Goal: Transaction & Acquisition: Book appointment/travel/reservation

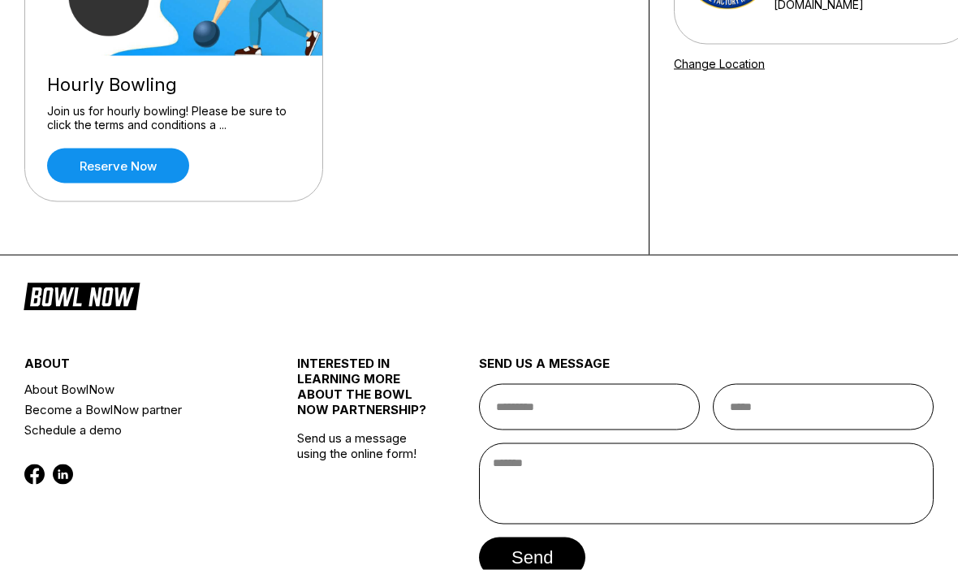
scroll to position [267, 0]
click at [119, 163] on link "Reserve now" at bounding box center [118, 165] width 142 height 35
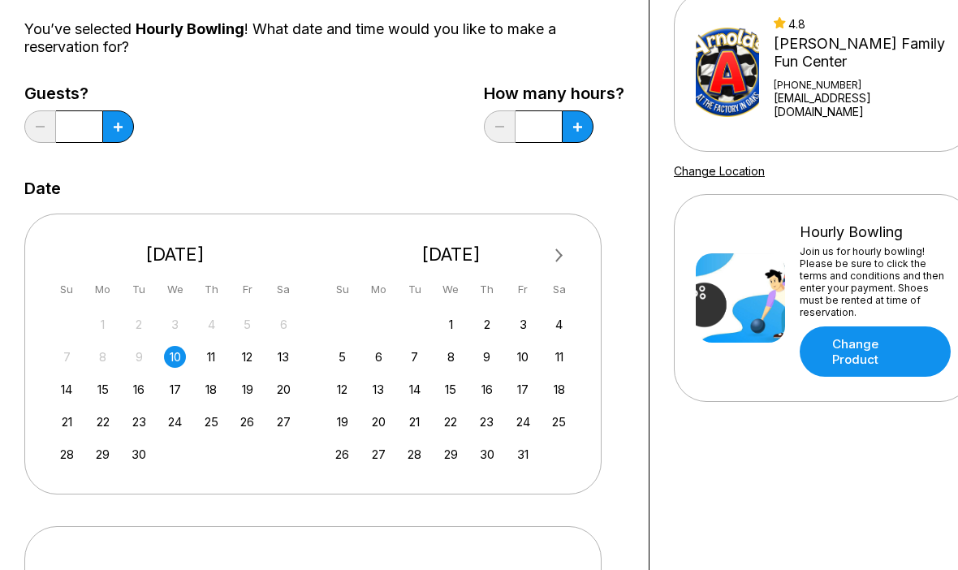
scroll to position [165, 0]
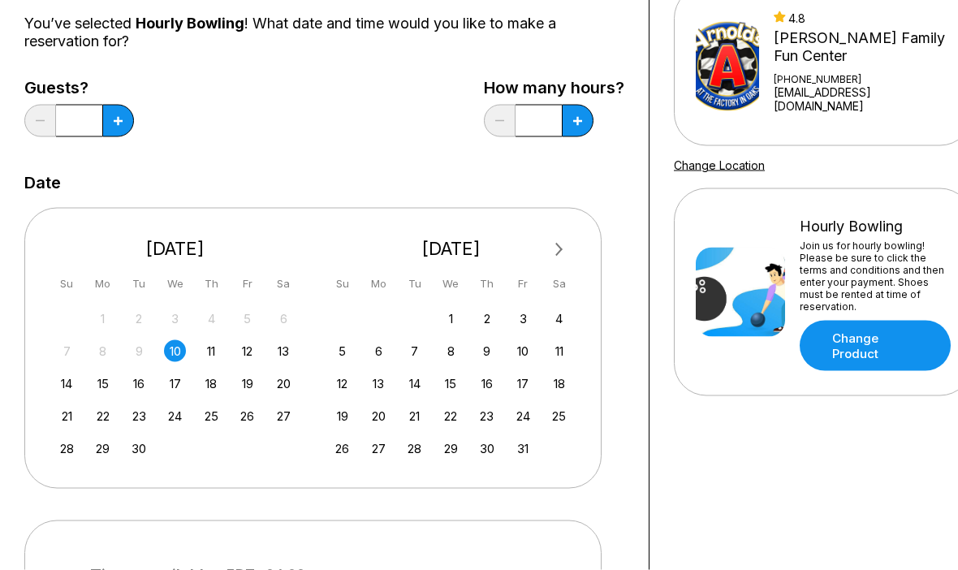
click at [101, 121] on input "*" at bounding box center [79, 121] width 46 height 32
click at [117, 123] on icon at bounding box center [118, 121] width 9 height 9
type input "*"
click at [588, 124] on button at bounding box center [578, 120] width 32 height 32
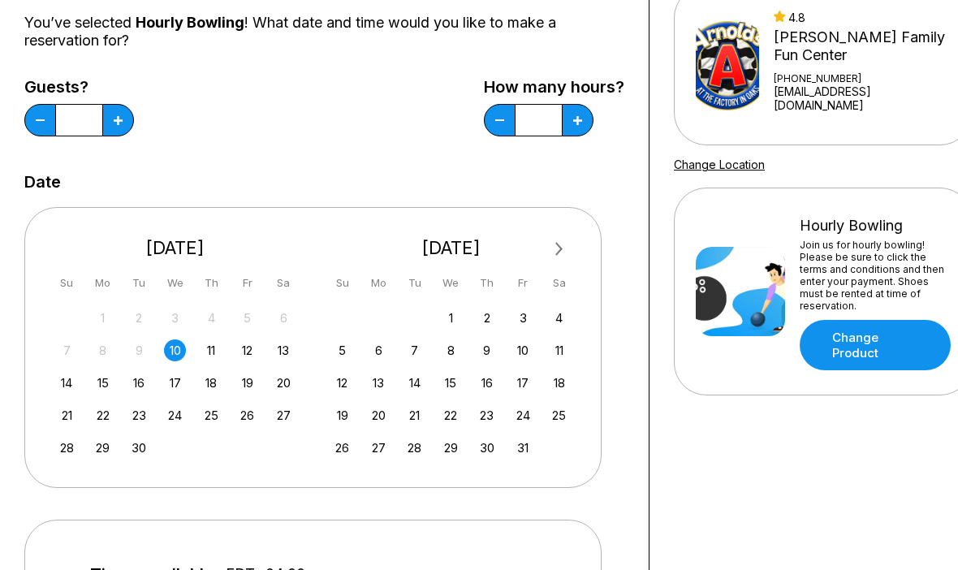
click at [590, 129] on button at bounding box center [578, 120] width 32 height 32
type input "*"
click at [116, 118] on icon at bounding box center [118, 120] width 9 height 9
type input "*"
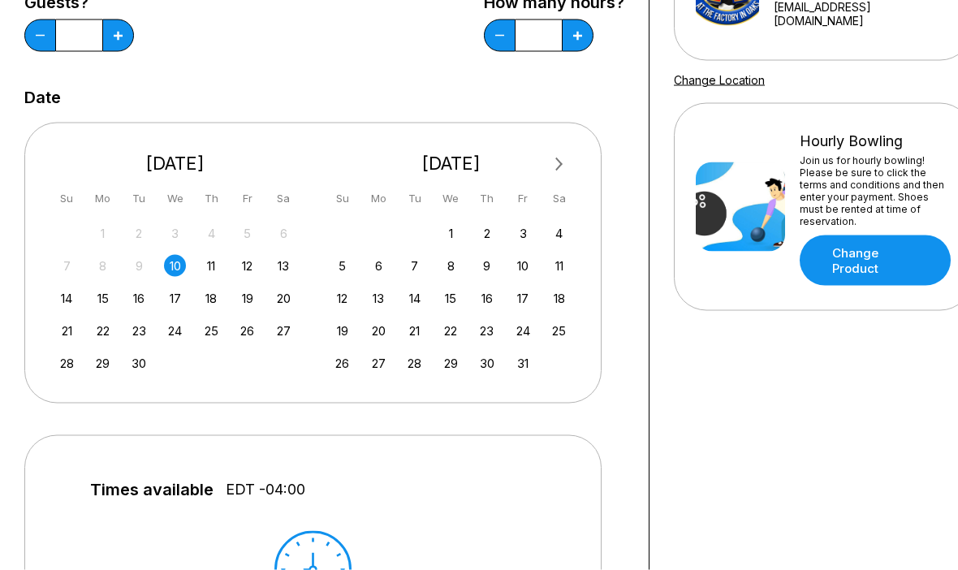
scroll to position [251, 0]
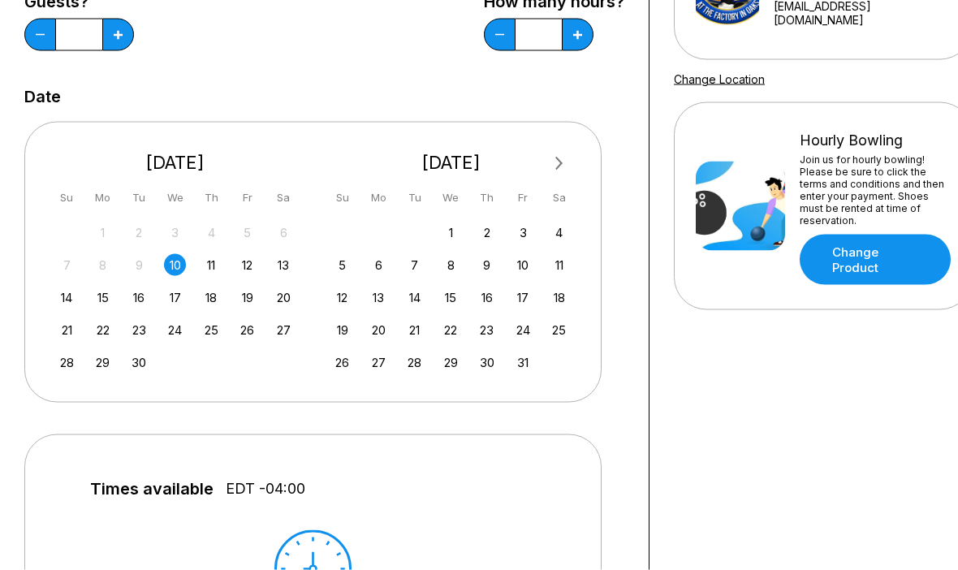
click at [291, 270] on div "13" at bounding box center [284, 265] width 22 height 22
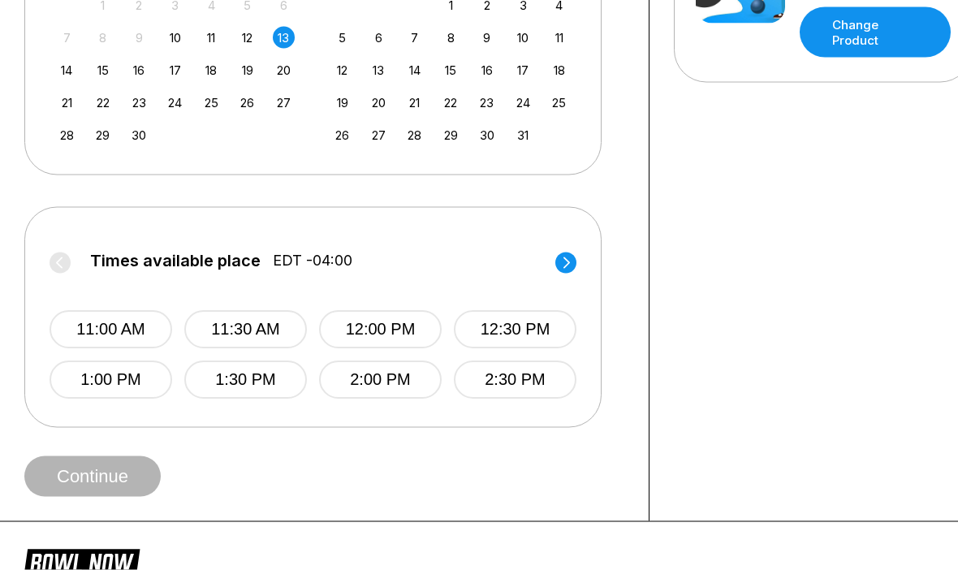
scroll to position [482, 0]
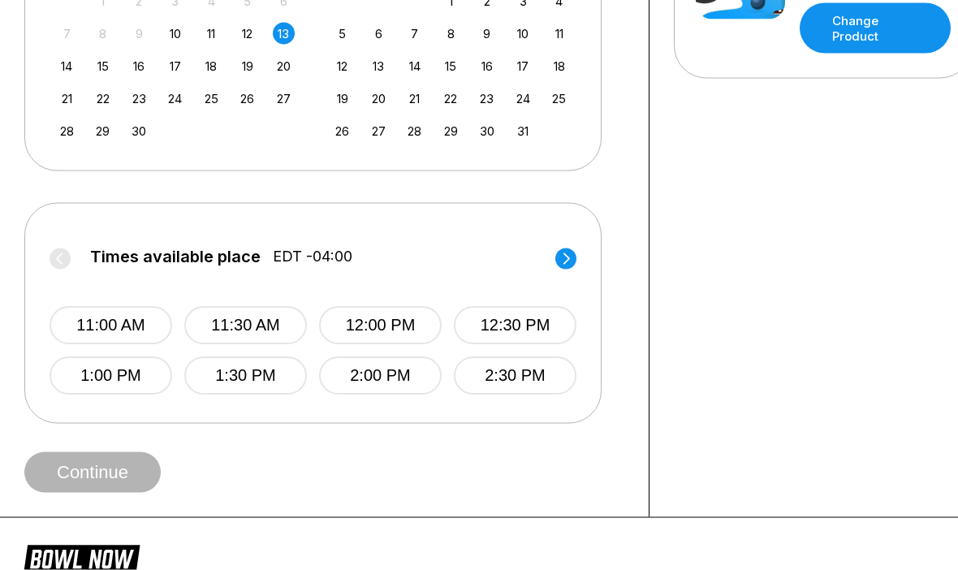
click at [134, 474] on span "Continue" at bounding box center [92, 473] width 136 height 16
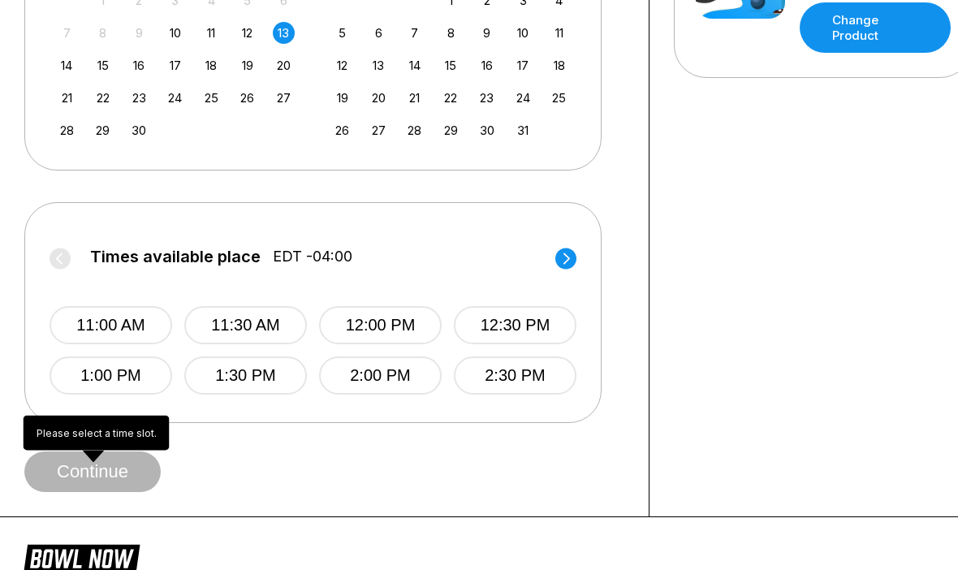
click at [554, 496] on div "Choose your Date and time You’ve selected Hourly Bowling ! What date and time w…" at bounding box center [324, 55] width 649 height 924
click at [575, 257] on circle at bounding box center [565, 258] width 21 height 21
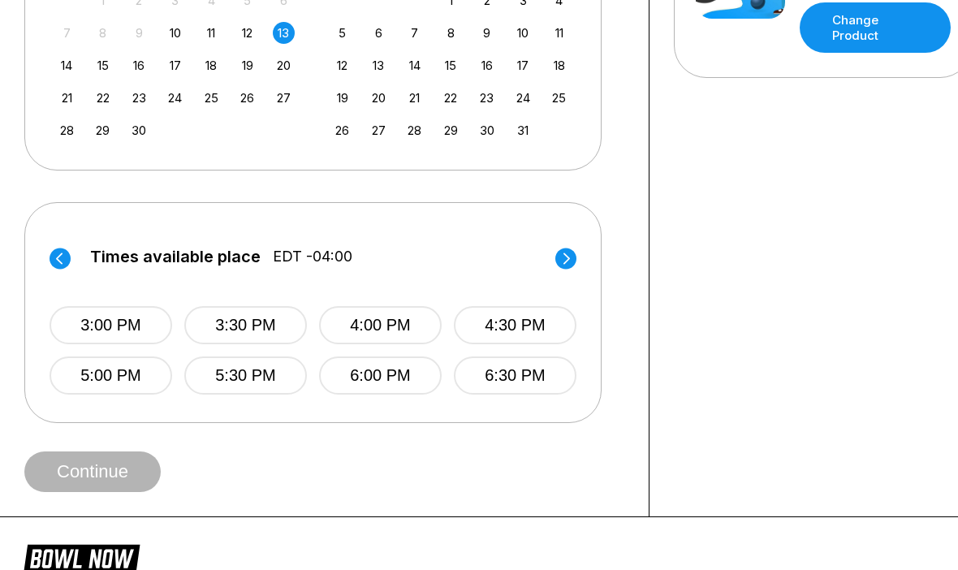
click at [573, 250] on circle at bounding box center [565, 258] width 21 height 21
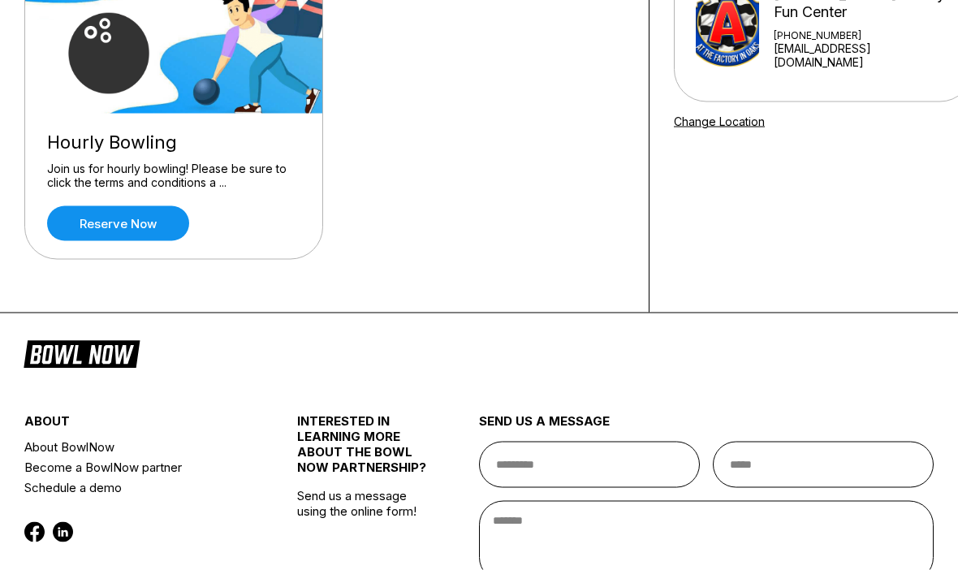
scroll to position [208, 0]
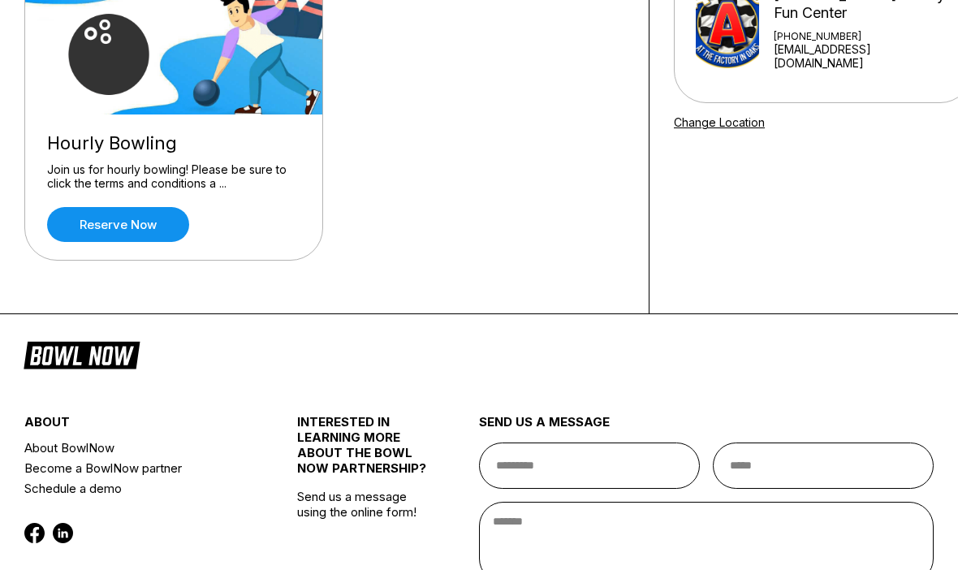
click at [97, 217] on link "Reserve now" at bounding box center [118, 224] width 142 height 35
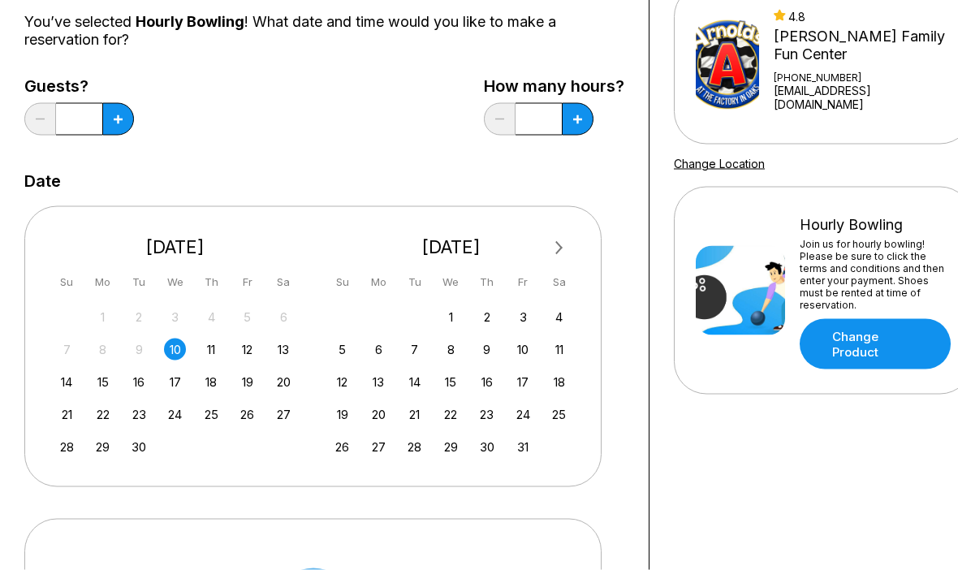
scroll to position [185, 0]
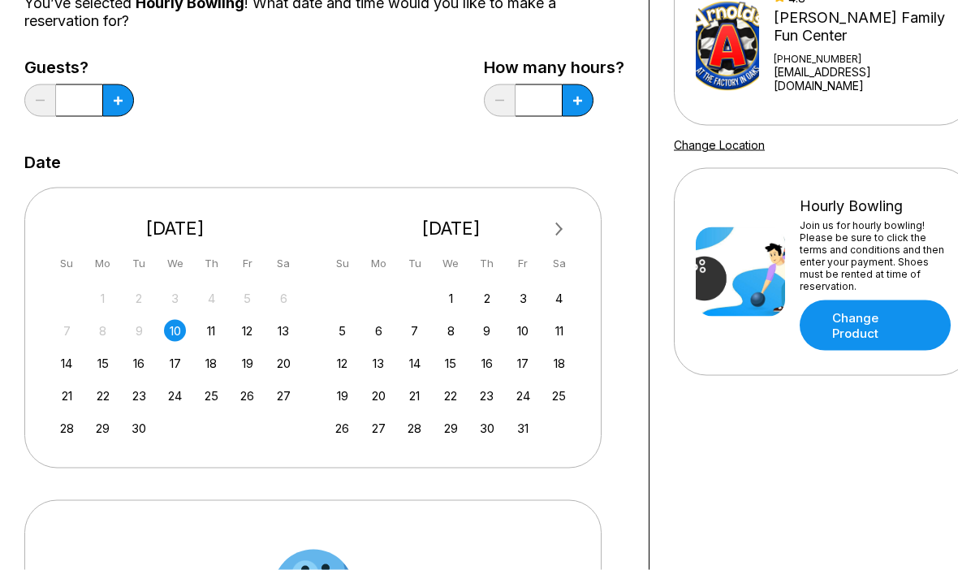
click at [288, 331] on div "13" at bounding box center [284, 331] width 22 height 22
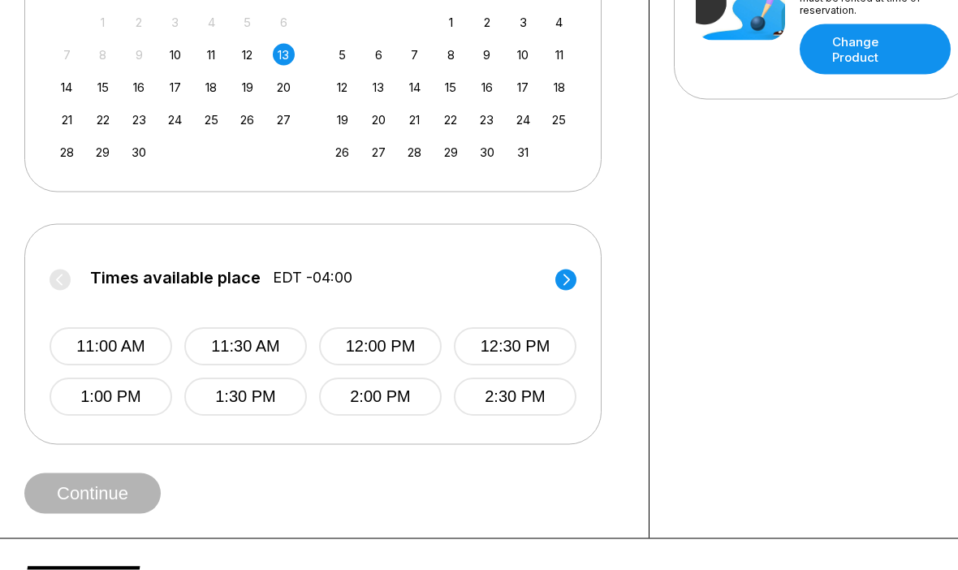
scroll to position [463, 0]
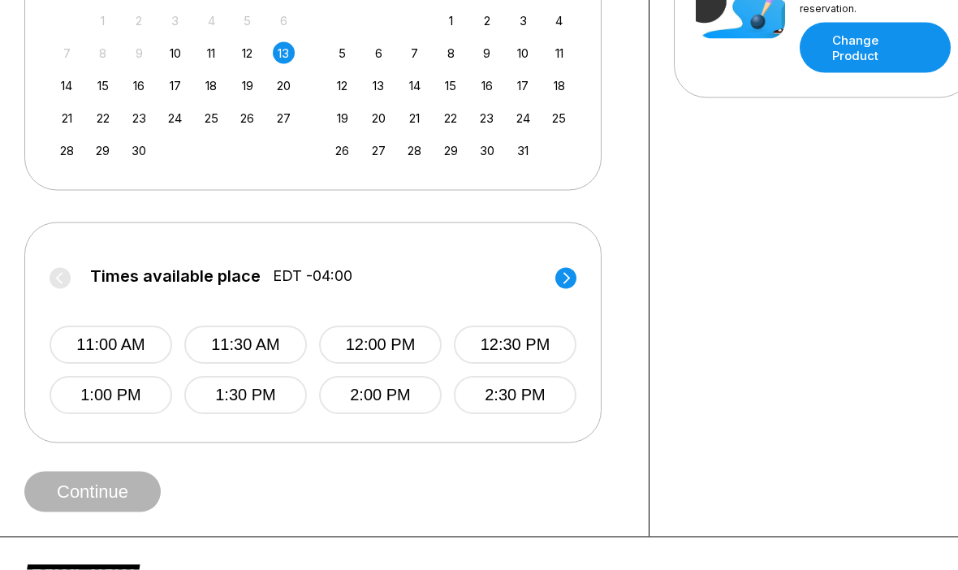
click at [575, 273] on circle at bounding box center [565, 278] width 21 height 21
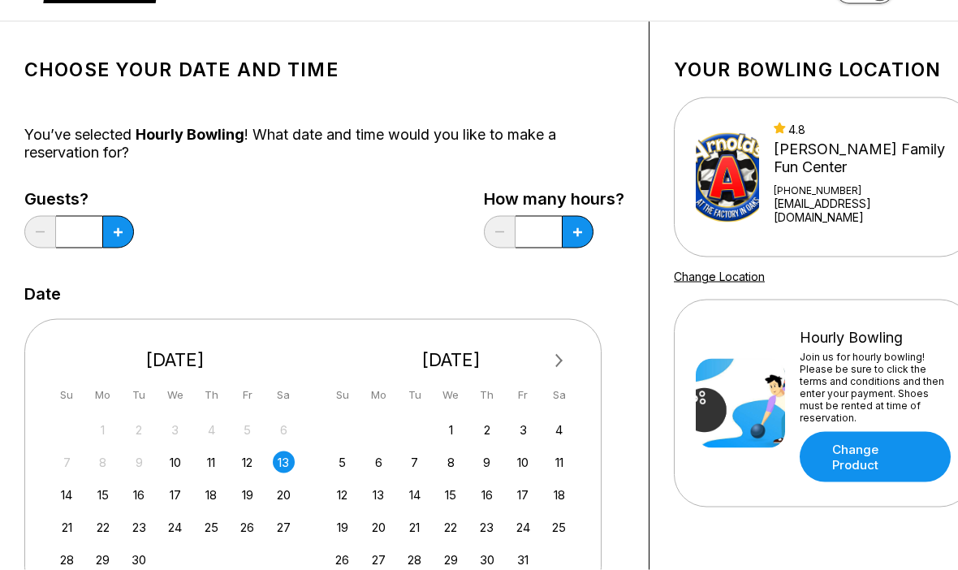
scroll to position [0, 0]
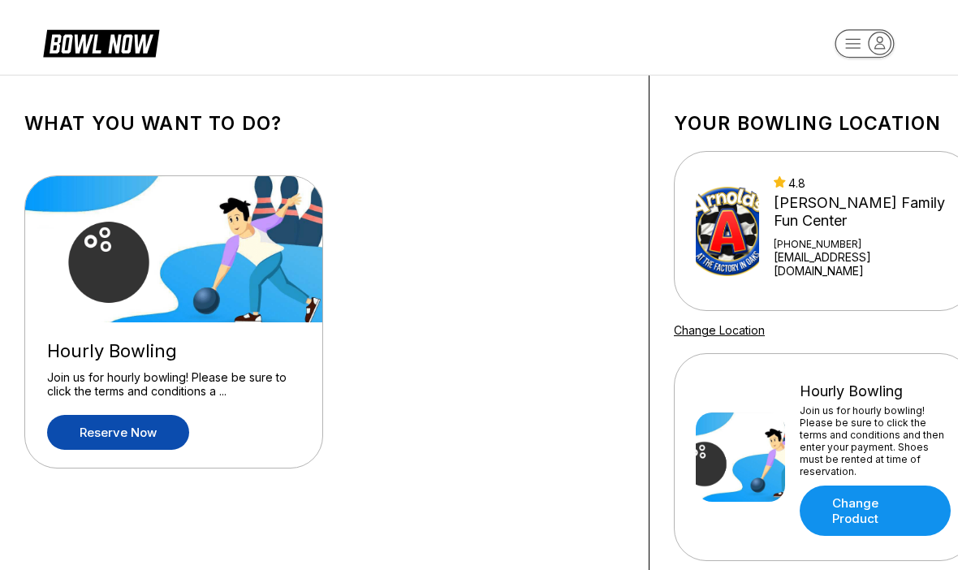
scroll to position [265, 0]
